Goal: Check status: Check status

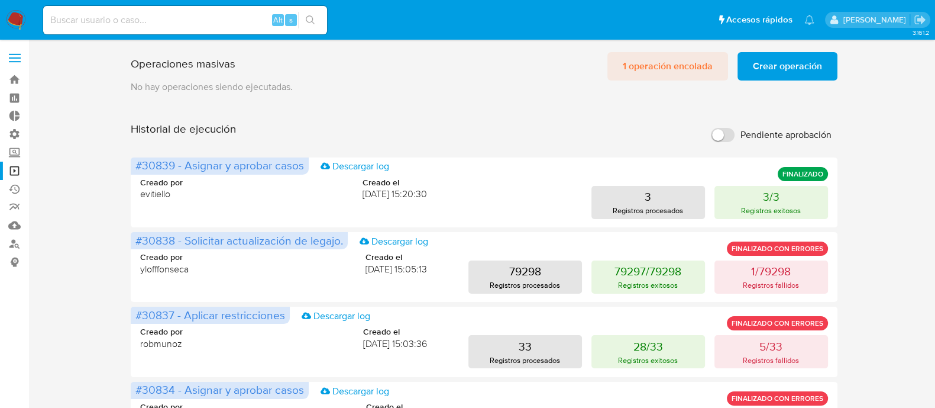
click at [644, 67] on span "1 operación encolada" at bounding box center [668, 66] width 90 height 26
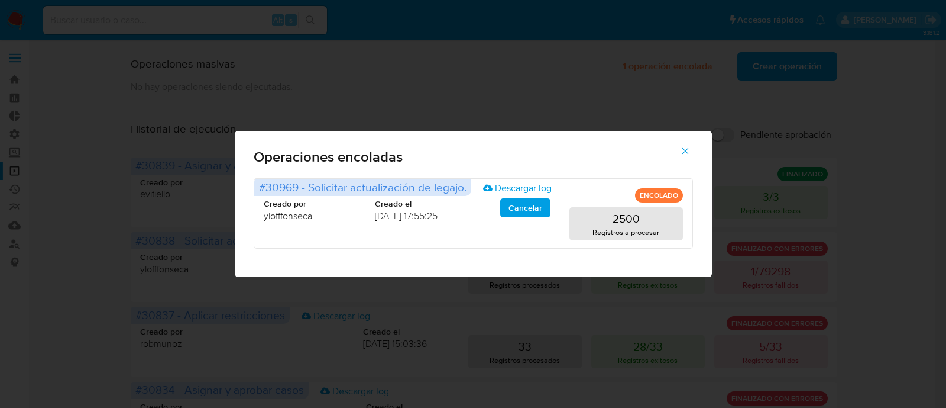
click at [683, 154] on icon "button" at bounding box center [685, 151] width 11 height 11
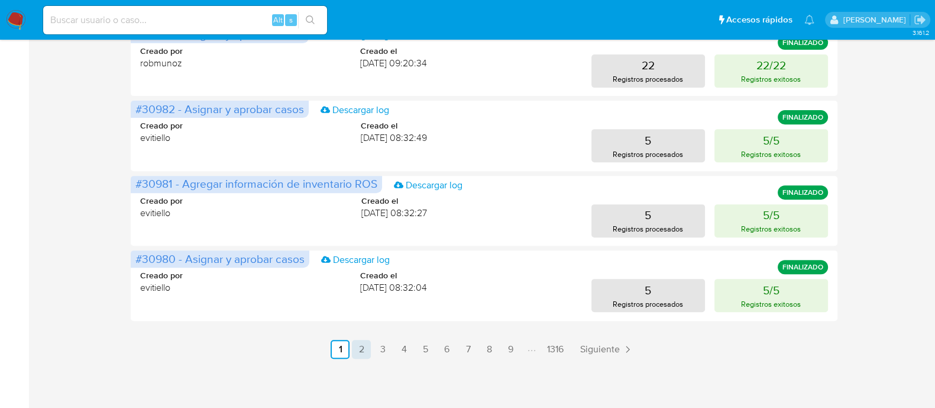
click at [358, 353] on link "2" at bounding box center [361, 349] width 19 height 19
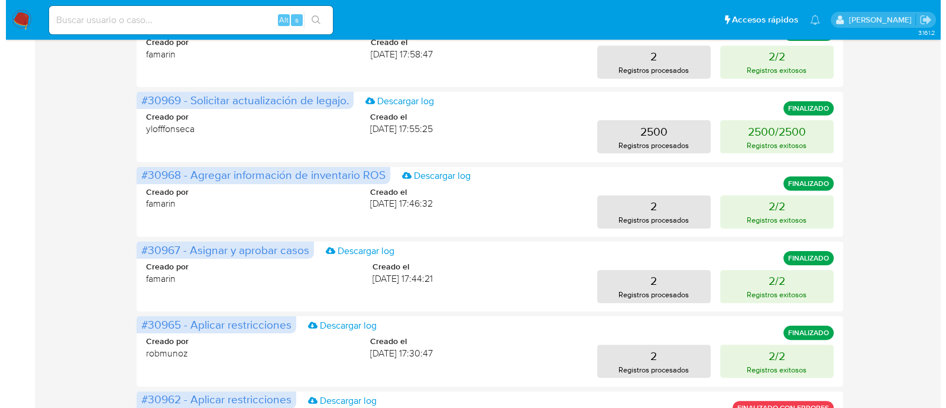
scroll to position [358, 0]
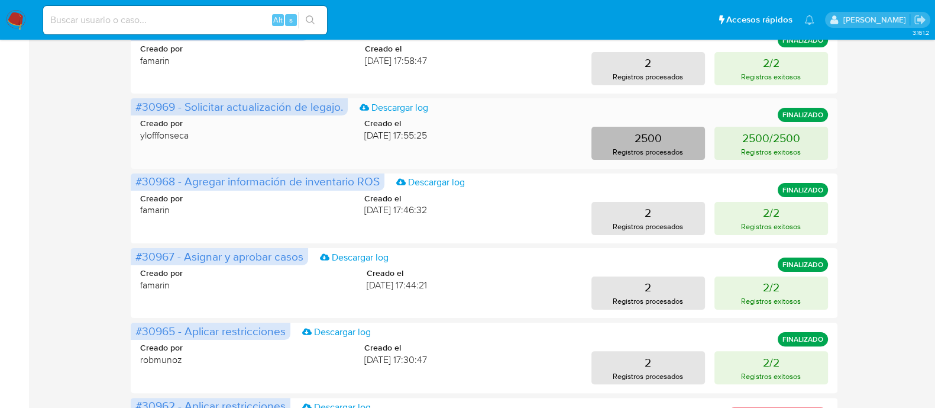
click at [674, 141] on button "2500 Registros procesados" at bounding box center [649, 143] width 114 height 33
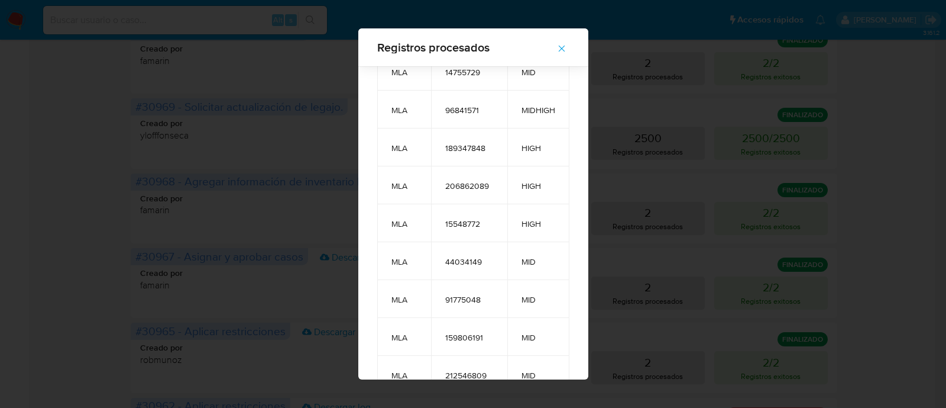
scroll to position [0, 0]
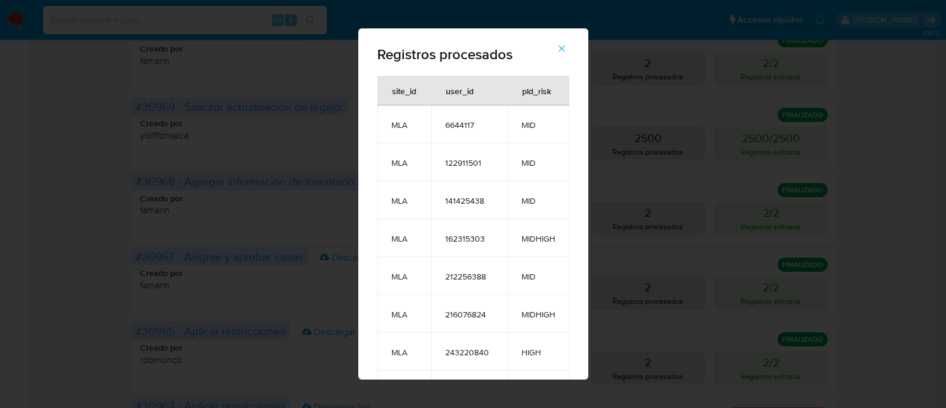
click at [580, 43] on button "button" at bounding box center [561, 48] width 41 height 28
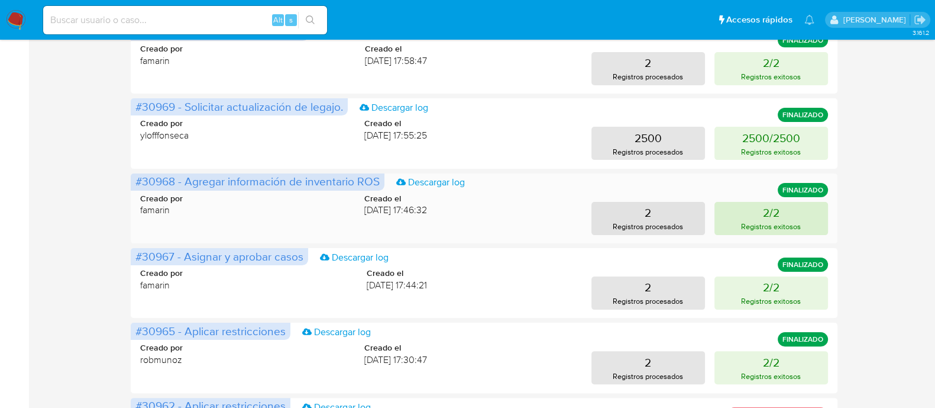
click at [760, 218] on button "2/2 Registros exitosos" at bounding box center [772, 218] width 114 height 33
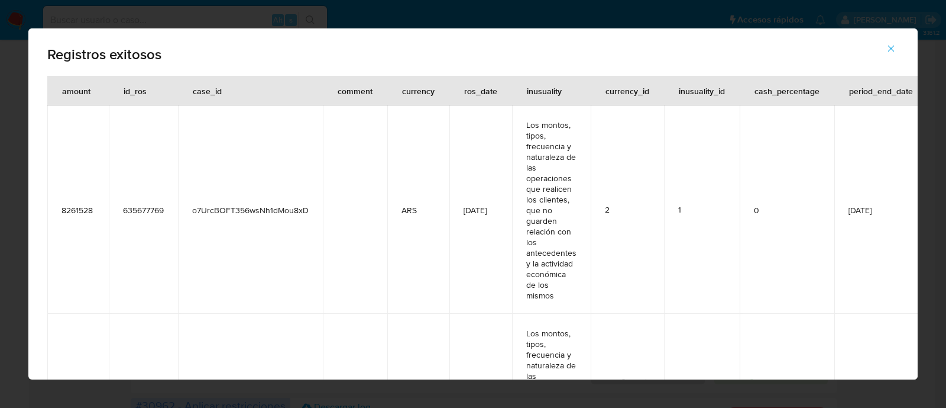
click at [893, 41] on span "button" at bounding box center [891, 48] width 11 height 26
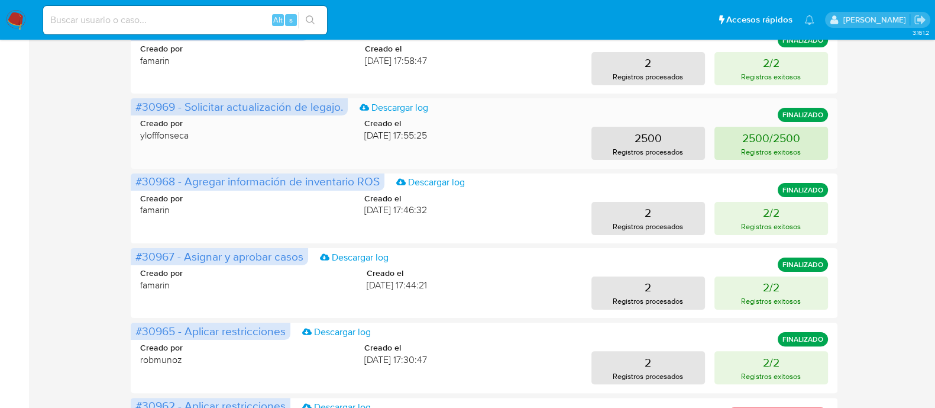
click at [766, 140] on p "2500/2500" at bounding box center [771, 138] width 58 height 17
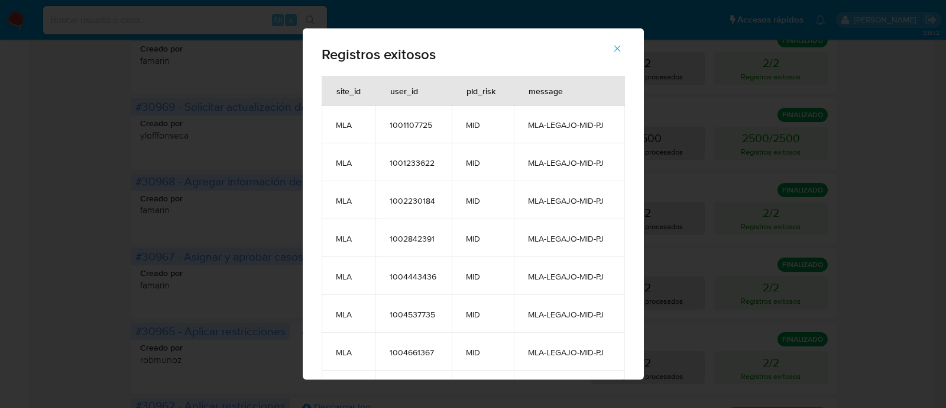
drag, startPoint x: 643, startPoint y: 46, endPoint x: 647, endPoint y: 69, distance: 22.8
click at [644, 69] on div "Registros exitosos site_id user_id pld_risk message MLA 1001107725 MID MLA-LEGA…" at bounding box center [473, 203] width 341 height 351
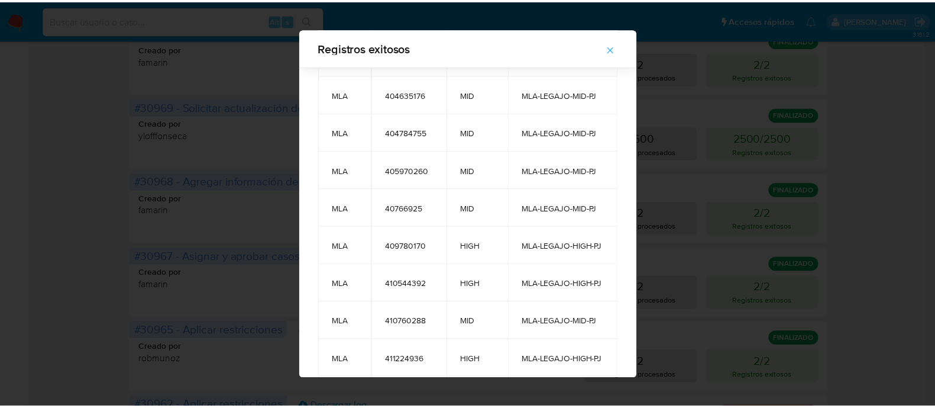
scroll to position [59273, 0]
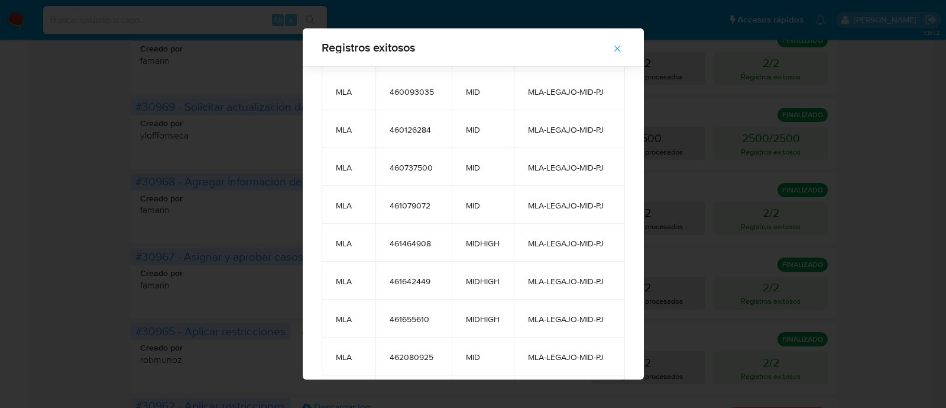
click at [623, 43] on icon "button" at bounding box center [617, 48] width 11 height 11
